Goal: Information Seeking & Learning: Learn about a topic

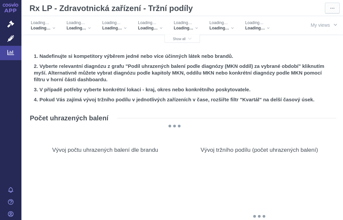
click at [52, 25] on div "Loading…" at bounding box center [43, 22] width 24 height 5
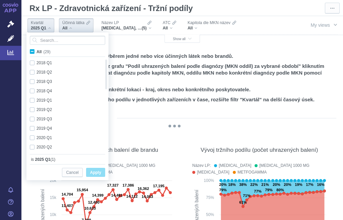
click at [81, 25] on span "Účinná látka" at bounding box center [73, 22] width 22 height 5
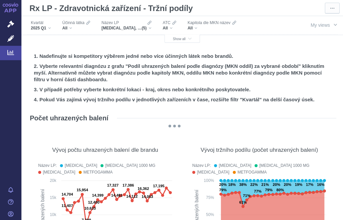
click at [71, 26] on div "All" at bounding box center [76, 27] width 28 height 5
click at [76, 27] on div "All" at bounding box center [76, 27] width 28 height 5
click at [73, 24] on span "Účinná látka" at bounding box center [73, 22] width 22 height 5
click at [74, 24] on span "Účinná látka" at bounding box center [73, 22] width 22 height 5
click at [70, 27] on div "All" at bounding box center [76, 27] width 28 height 5
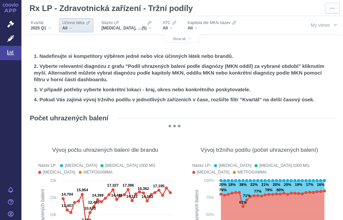
click at [71, 25] on span "Účinná látka" at bounding box center [73, 22] width 22 height 5
click at [127, 23] on div "Název LP" at bounding box center [127, 22] width 50 height 5
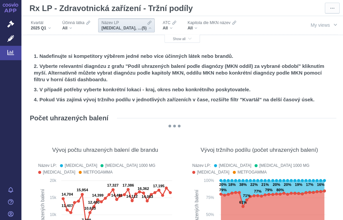
click at [143, 26] on span "(5)" at bounding box center [144, 27] width 5 height 5
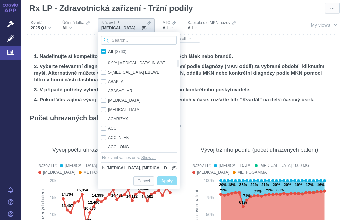
click at [140, 38] on input "Search attribute values" at bounding box center [138, 40] width 75 height 9
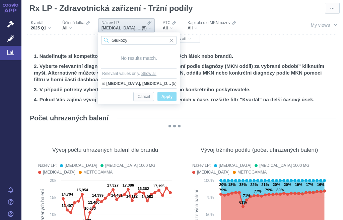
type input "Glukózy"
click at [170, 41] on span "Input clear" at bounding box center [171, 40] width 5 height 9
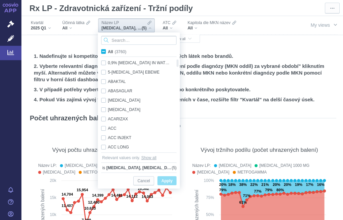
click at [148, 41] on input "Search attribute values" at bounding box center [138, 40] width 75 height 9
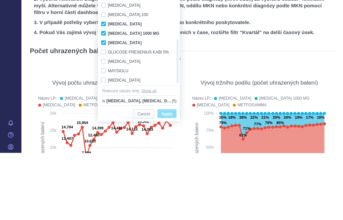
type input "Glu"
click at [105, 86] on div "[MEDICAL_DATA] Only" at bounding box center [136, 90] width 77 height 9
checkbox input "false"
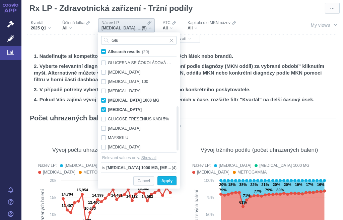
click at [103, 100] on div "[MEDICAL_DATA] 1000 MG Only" at bounding box center [136, 100] width 77 height 9
checkbox input "false"
click at [106, 108] on div "[MEDICAL_DATA] Only" at bounding box center [136, 109] width 77 height 9
checkbox input "false"
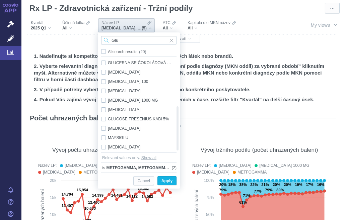
click at [126, 40] on input "Glu" at bounding box center [138, 40] width 75 height 9
click at [171, 38] on span "Input clear" at bounding box center [171, 40] width 5 height 9
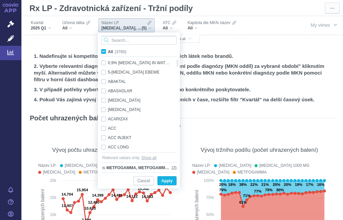
click at [144, 41] on input "Search attribute values" at bounding box center [138, 40] width 75 height 9
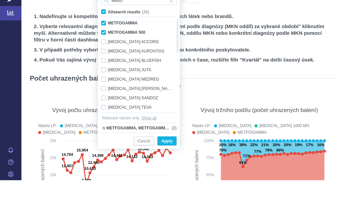
type input "Metfo"
click at [104, 58] on div "METFOGAMMA Only" at bounding box center [136, 62] width 77 height 9
checkbox input "false"
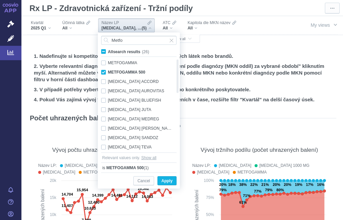
click at [106, 71] on div "METFOGAMMA 500 Only" at bounding box center [136, 72] width 77 height 9
checkbox input "false"
click at [172, 38] on span "Input clear" at bounding box center [171, 40] width 5 height 9
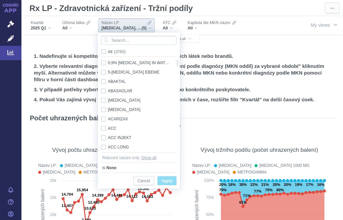
click at [73, 27] on div "All" at bounding box center [76, 27] width 28 height 5
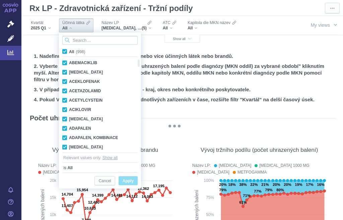
click at [106, 38] on input "Search attribute values" at bounding box center [99, 40] width 75 height 9
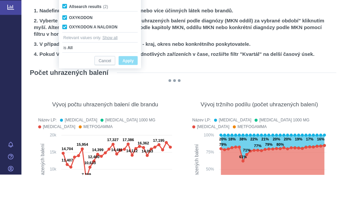
type input "Oxyko"
click at [66, 58] on div "OXYKODON Only" at bounding box center [100, 62] width 82 height 9
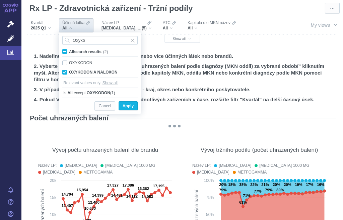
click at [64, 62] on div "OXYKODON Only" at bounding box center [100, 62] width 82 height 9
checkbox input "true"
click at [96, 39] on input "Oxyko" at bounding box center [99, 40] width 75 height 9
click at [97, 39] on input "Oxyko" at bounding box center [99, 40] width 75 height 9
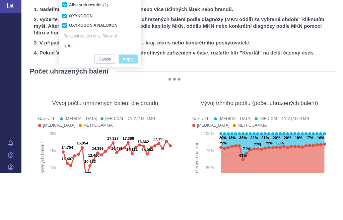
type input "Oxykodon"
click at [128, 102] on span "Apply" at bounding box center [128, 106] width 11 height 8
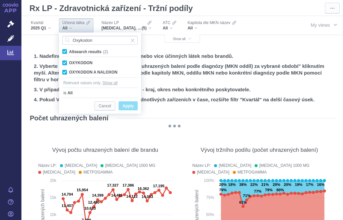
click at [130, 107] on span "Apply" at bounding box center [128, 106] width 11 height 8
click at [131, 104] on span "Apply" at bounding box center [128, 106] width 11 height 8
click at [135, 39] on span "Input clear" at bounding box center [132, 40] width 5 height 9
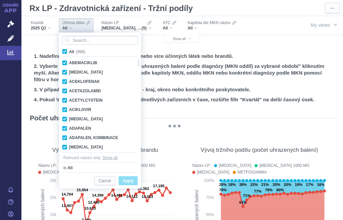
click at [143, 23] on div "Název LP" at bounding box center [127, 22] width 50 height 5
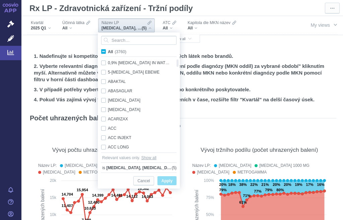
click at [147, 38] on input "Search attribute values" at bounding box center [138, 40] width 75 height 9
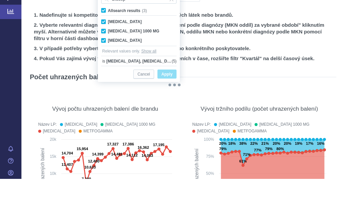
type input "Glucop"
click at [104, 68] on div "[MEDICAL_DATA] 1000 MG Only" at bounding box center [139, 72] width 82 height 9
checkbox input "false"
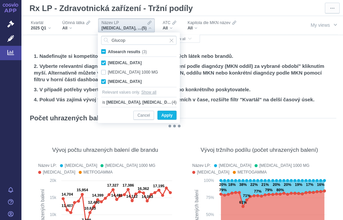
click at [102, 61] on div "[MEDICAL_DATA] Only" at bounding box center [139, 62] width 82 height 9
checkbox input "false"
click at [105, 80] on div "[MEDICAL_DATA] Only" at bounding box center [139, 81] width 82 height 9
checkbox input "false"
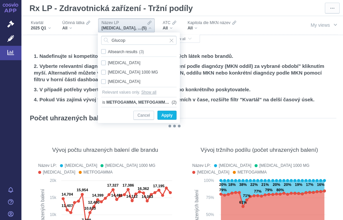
click at [170, 37] on span "Input clear" at bounding box center [171, 40] width 5 height 9
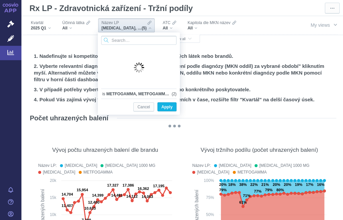
click at [173, 41] on input "Search attribute values" at bounding box center [138, 40] width 75 height 9
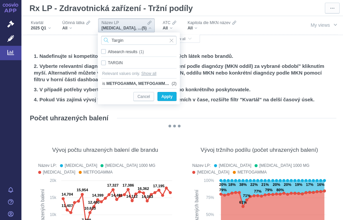
type input "Targin"
click at [106, 63] on div "TARGIN Only" at bounding box center [139, 62] width 82 height 9
checkbox input "true"
click at [170, 39] on span "Input clear" at bounding box center [171, 40] width 5 height 9
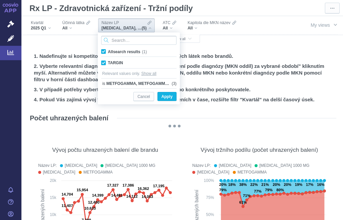
click at [170, 39] on input "Search attribute values" at bounding box center [138, 40] width 75 height 9
type input "Oxycon"
click at [106, 63] on div "[MEDICAL_DATA] Only" at bounding box center [139, 62] width 82 height 9
checkbox input "true"
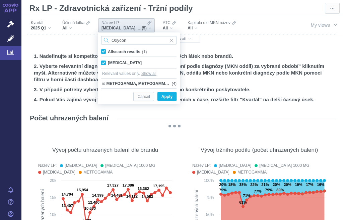
click at [139, 39] on input "Oxycon" at bounding box center [138, 40] width 75 height 9
click at [140, 40] on input "Oxycon" at bounding box center [138, 40] width 75 height 9
type input "Oxycom"
click at [107, 62] on div "OXYCOMP Only" at bounding box center [139, 62] width 82 height 9
checkbox input "true"
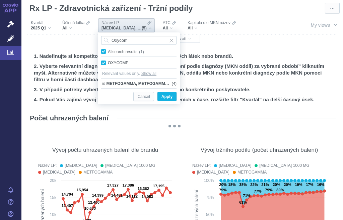
checkbox input "true"
click at [166, 95] on span "Apply" at bounding box center [166, 97] width 11 height 8
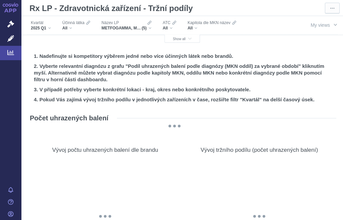
click at [170, 40] on button "Show all" at bounding box center [183, 39] width 36 height 8
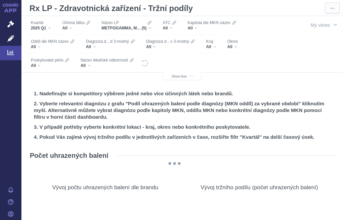
click at [147, 29] on div "METFOGAMMA, METFOGAMMA 500, TARGIN, [MEDICAL_DATA], OXYCOMP (5)" at bounding box center [127, 27] width 50 height 5
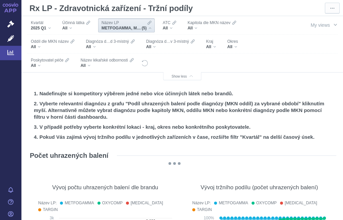
click at [147, 25] on div "Název LP" at bounding box center [127, 22] width 50 height 5
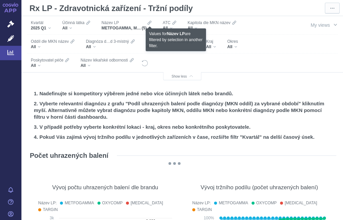
click at [150, 23] on icon at bounding box center [149, 23] width 4 height 4
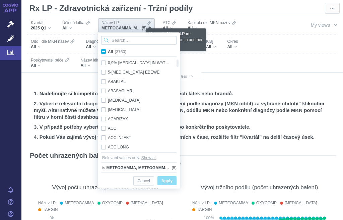
click at [146, 40] on input "Search attribute values" at bounding box center [138, 40] width 75 height 9
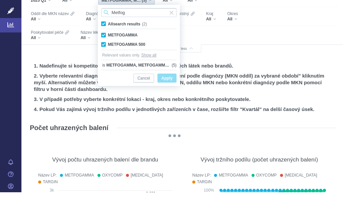
type input "Metfog"
click at [103, 58] on div "METFOGAMMA Only" at bounding box center [139, 62] width 82 height 9
checkbox input "false"
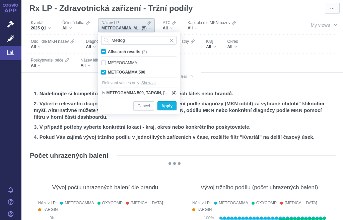
click at [104, 72] on div "METFOGAMMA 500 Only" at bounding box center [139, 72] width 82 height 9
checkbox input "false"
click at [168, 104] on span "Apply" at bounding box center [166, 106] width 11 height 8
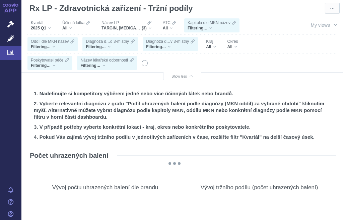
click at [163, 104] on h2 "2. Vyberte relevantní diagnózu z grafu "Podíl uhrazených balení podle diagnózy …" at bounding box center [182, 111] width 297 height 20
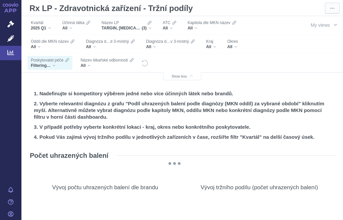
click at [212, 48] on div "All" at bounding box center [211, 46] width 10 height 5
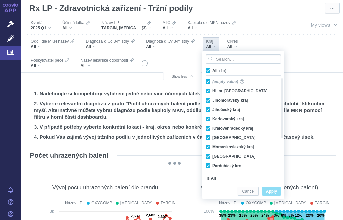
click at [209, 80] on div "(empty value) Only" at bounding box center [240, 81] width 77 height 9
checkbox input "false"
click at [211, 67] on label "All (15)" at bounding box center [217, 70] width 25 height 7
click at [212, 67] on input "All (15)" at bounding box center [214, 69] width 4 height 4
checkbox input "true"
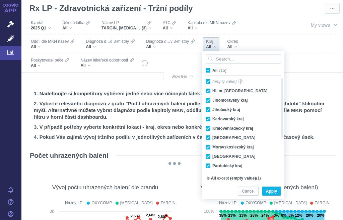
checkbox input "true"
click at [210, 67] on label "All (15)" at bounding box center [217, 70] width 25 height 7
click at [212, 67] on input "All (15)" at bounding box center [214, 69] width 4 height 4
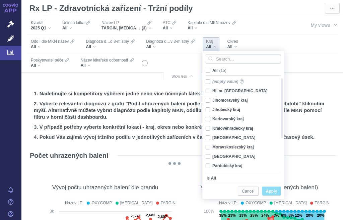
checkbox input "false"
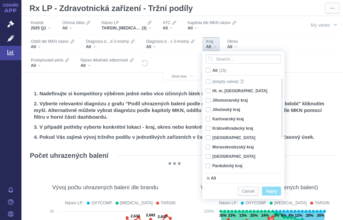
checkbox input "false"
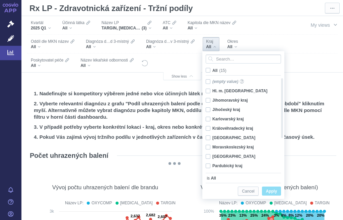
checkbox input "false"
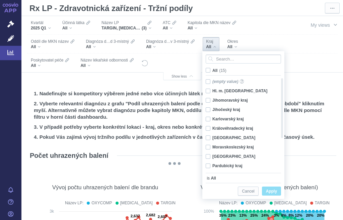
checkbox input "false"
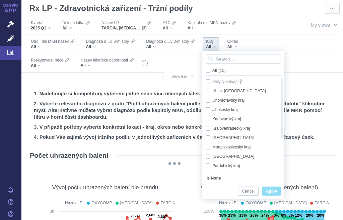
click at [207, 127] on div "Královéhradecký kraj Only" at bounding box center [240, 128] width 77 height 9
checkbox input "true"
click at [210, 137] on div "Liberecký kraj Only" at bounding box center [240, 137] width 77 height 9
checkbox input "true"
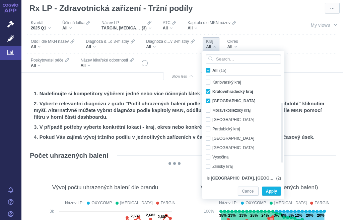
click at [207, 147] on div "Středočeský kraj Only" at bounding box center [240, 147] width 77 height 9
checkbox input "true"
click at [272, 190] on span "Apply" at bounding box center [271, 192] width 11 height 8
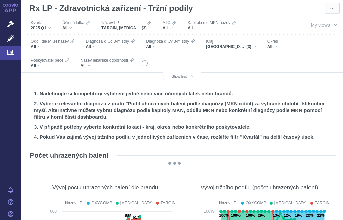
click at [276, 47] on div "All" at bounding box center [272, 46] width 11 height 5
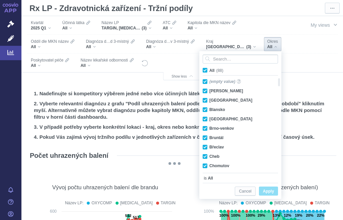
click at [207, 67] on label "All (88)" at bounding box center [214, 70] width 25 height 7
click at [209, 67] on input "All (88)" at bounding box center [211, 69] width 4 height 4
checkbox input "false"
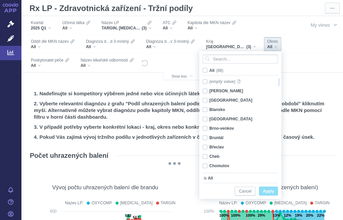
checkbox input "false"
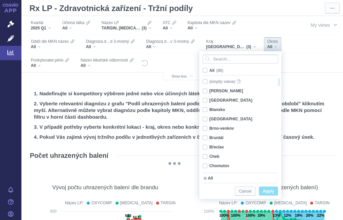
checkbox input "false"
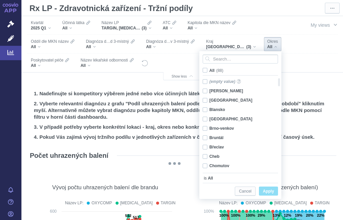
checkbox input "false"
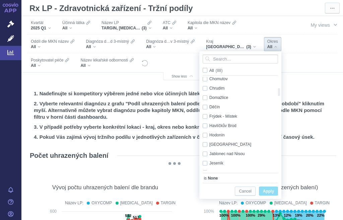
click at [206, 143] on div "[GEOGRAPHIC_DATA] Only" at bounding box center [237, 144] width 77 height 9
checkbox input "true"
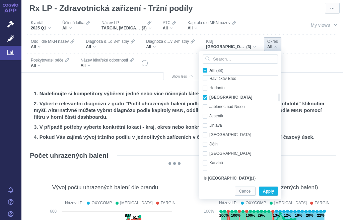
click at [207, 143] on div "Jičín Only" at bounding box center [237, 144] width 77 height 9
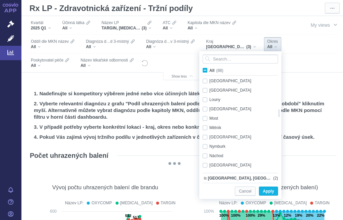
checkbox input "false"
click at [204, 147] on div "Nymburk Only" at bounding box center [237, 146] width 77 height 9
checkbox input "true"
click at [206, 128] on div "Náchod Only" at bounding box center [237, 128] width 77 height 9
checkbox input "true"
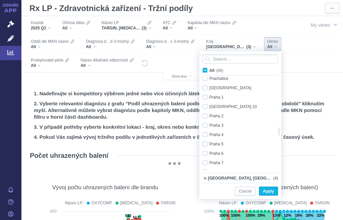
checkbox input "false"
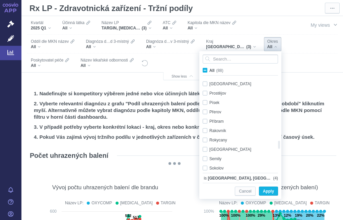
click at [207, 149] on div "Rychnov [GEOGRAPHIC_DATA] Only" at bounding box center [237, 149] width 77 height 9
checkbox input "true"
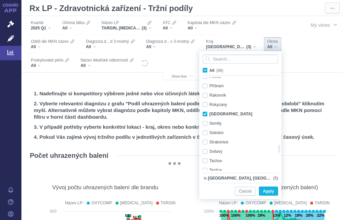
click at [204, 122] on div "Semily Only" at bounding box center [237, 123] width 77 height 9
checkbox input "true"
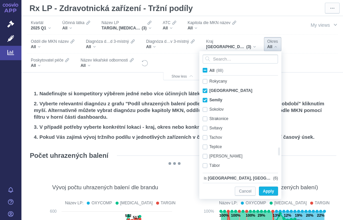
click at [206, 156] on div "Trutnov Only" at bounding box center [237, 156] width 77 height 9
checkbox input "true"
click at [267, 190] on span "Apply" at bounding box center [268, 192] width 11 height 8
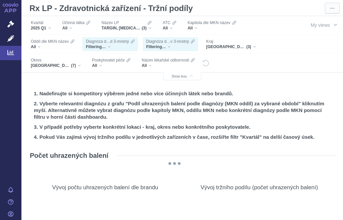
click at [267, 190] on div "Vývoj tržního podílu (počet uhrazených balení)" at bounding box center [260, 187] width 118 height 7
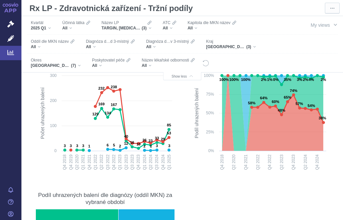
click at [79, 65] on div "[GEOGRAPHIC_DATA], [GEOGRAPHIC_DATA], [GEOGRAPHIC_DATA], [GEOGRAPHIC_DATA], [GE…" at bounding box center [56, 65] width 50 height 5
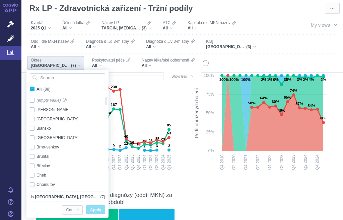
click at [253, 45] on div "[GEOGRAPHIC_DATA], [GEOGRAPHIC_DATA], [GEOGRAPHIC_DATA] (3)" at bounding box center [231, 46] width 50 height 5
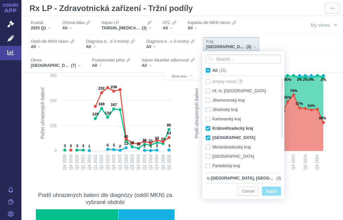
click at [207, 136] on div "Liberecký kraj Only" at bounding box center [240, 137] width 77 height 9
checkbox input "false"
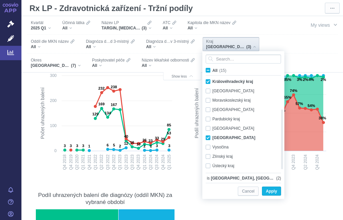
click at [208, 138] on div "Středočeský kraj Only" at bounding box center [240, 137] width 77 height 9
checkbox input "false"
click at [273, 191] on span "Apply" at bounding box center [271, 192] width 11 height 8
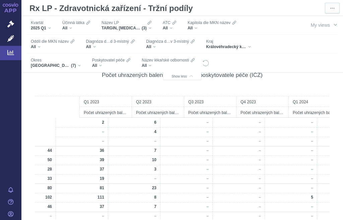
scroll to position [0, 750]
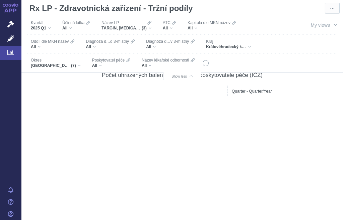
click at [9, 55] on icon at bounding box center [10, 52] width 7 height 5
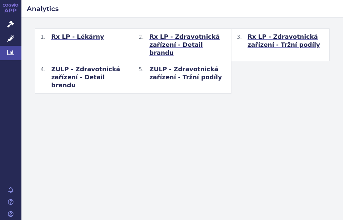
click at [282, 40] on span "Rx LP - Zdravotnická zařízení - Tržní podíly" at bounding box center [286, 41] width 76 height 16
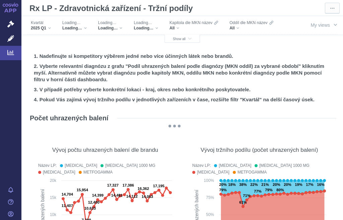
click at [188, 40] on span "Show all" at bounding box center [182, 39] width 19 height 4
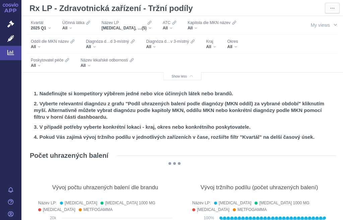
click at [216, 45] on div "All" at bounding box center [211, 46] width 10 height 5
click at [214, 46] on div "All" at bounding box center [211, 46] width 10 height 5
